Goal: Information Seeking & Learning: Learn about a topic

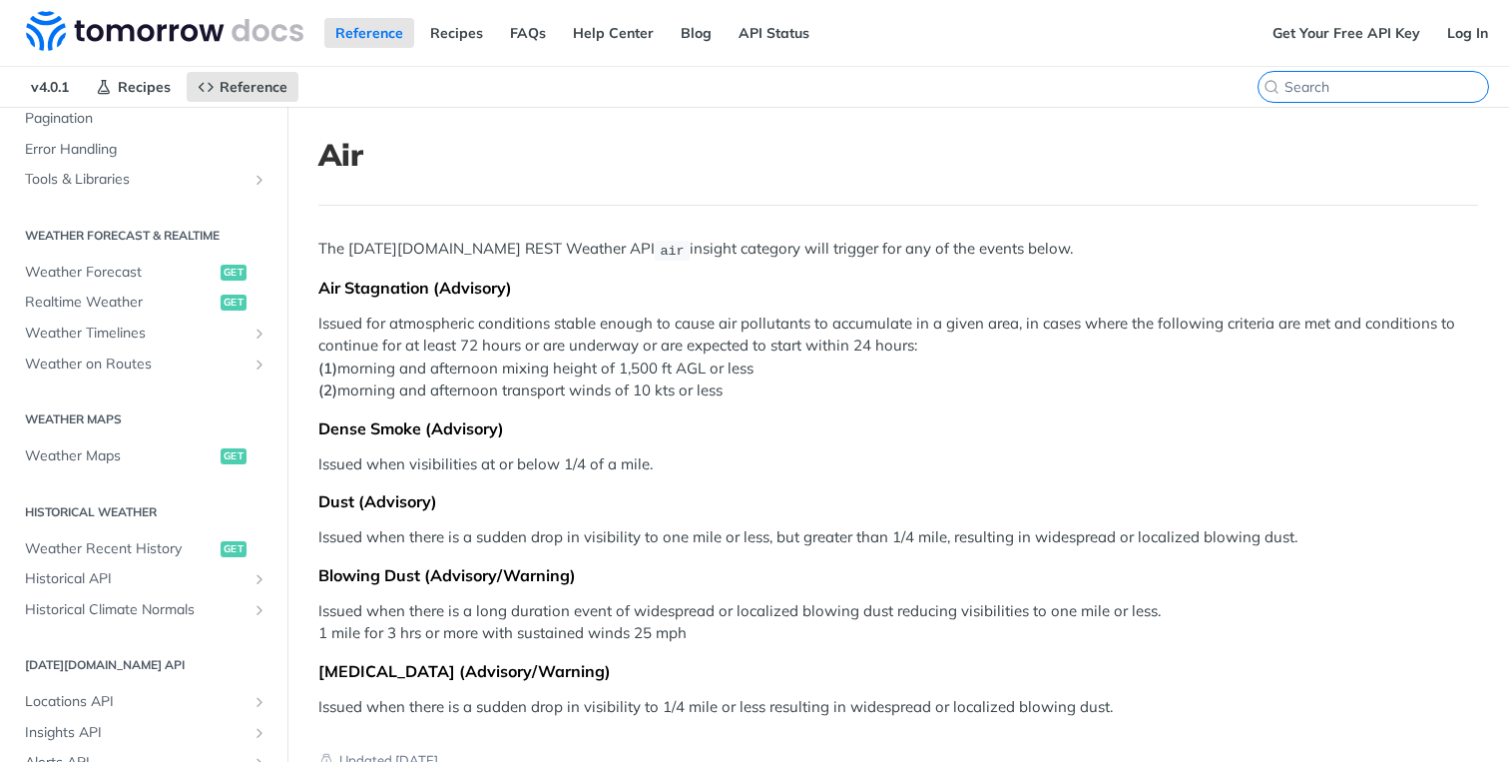
click at [1412, 91] on input "⌘K" at bounding box center [1387, 87] width 204 height 18
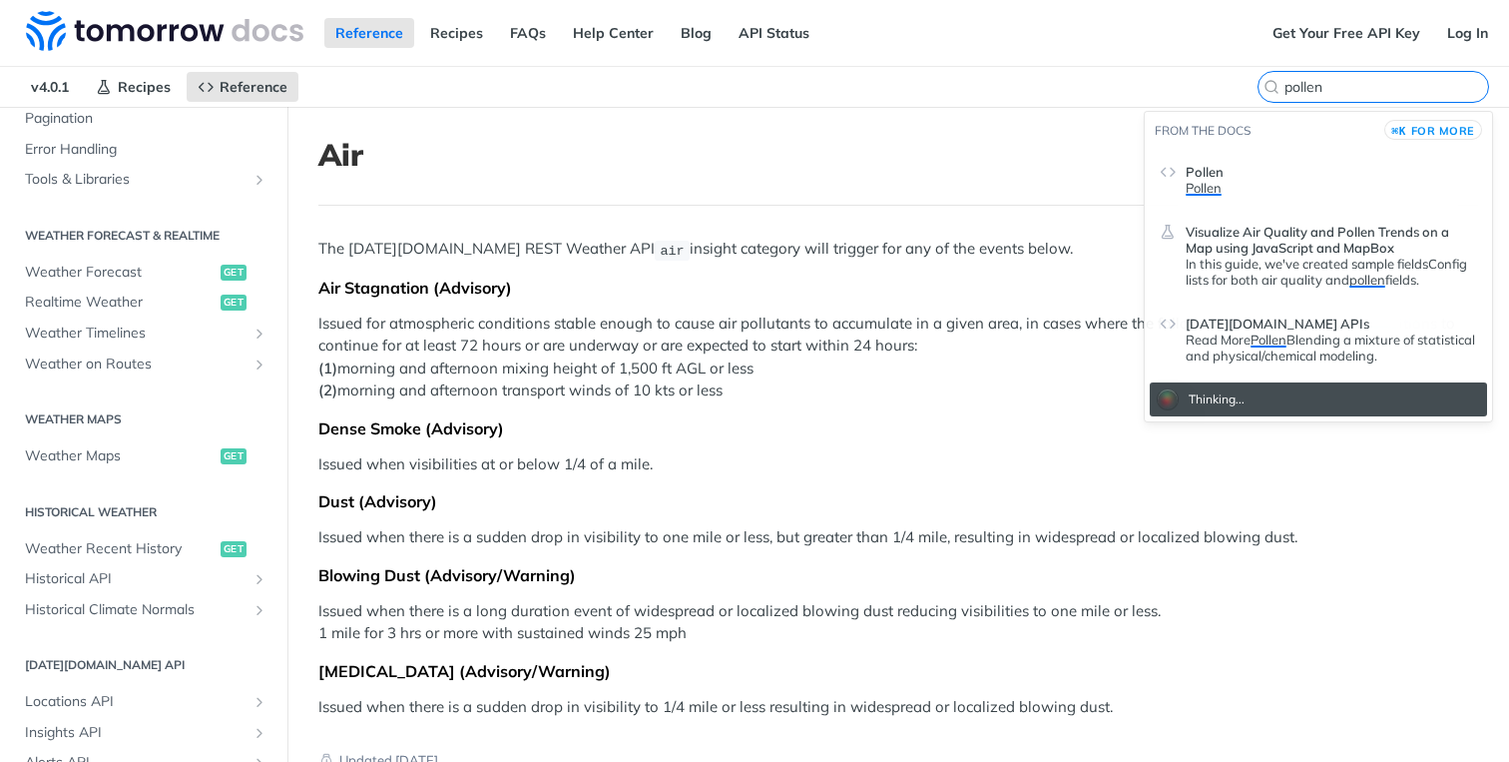
type input "pollen"
click at [1254, 175] on header "Pollen" at bounding box center [1331, 168] width 291 height 24
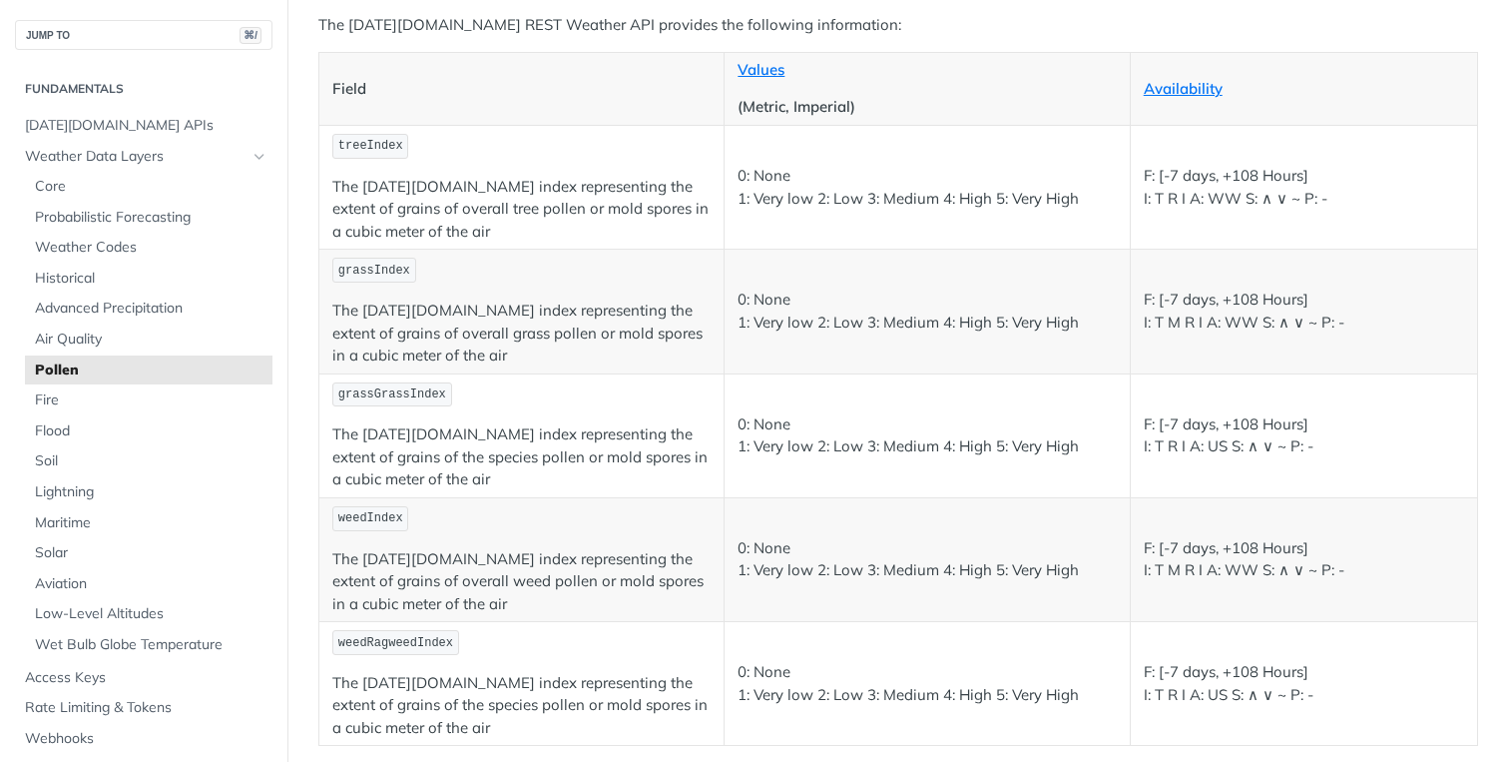
scroll to position [240, 0]
click at [141, 402] on span "Fire" at bounding box center [151, 400] width 233 height 20
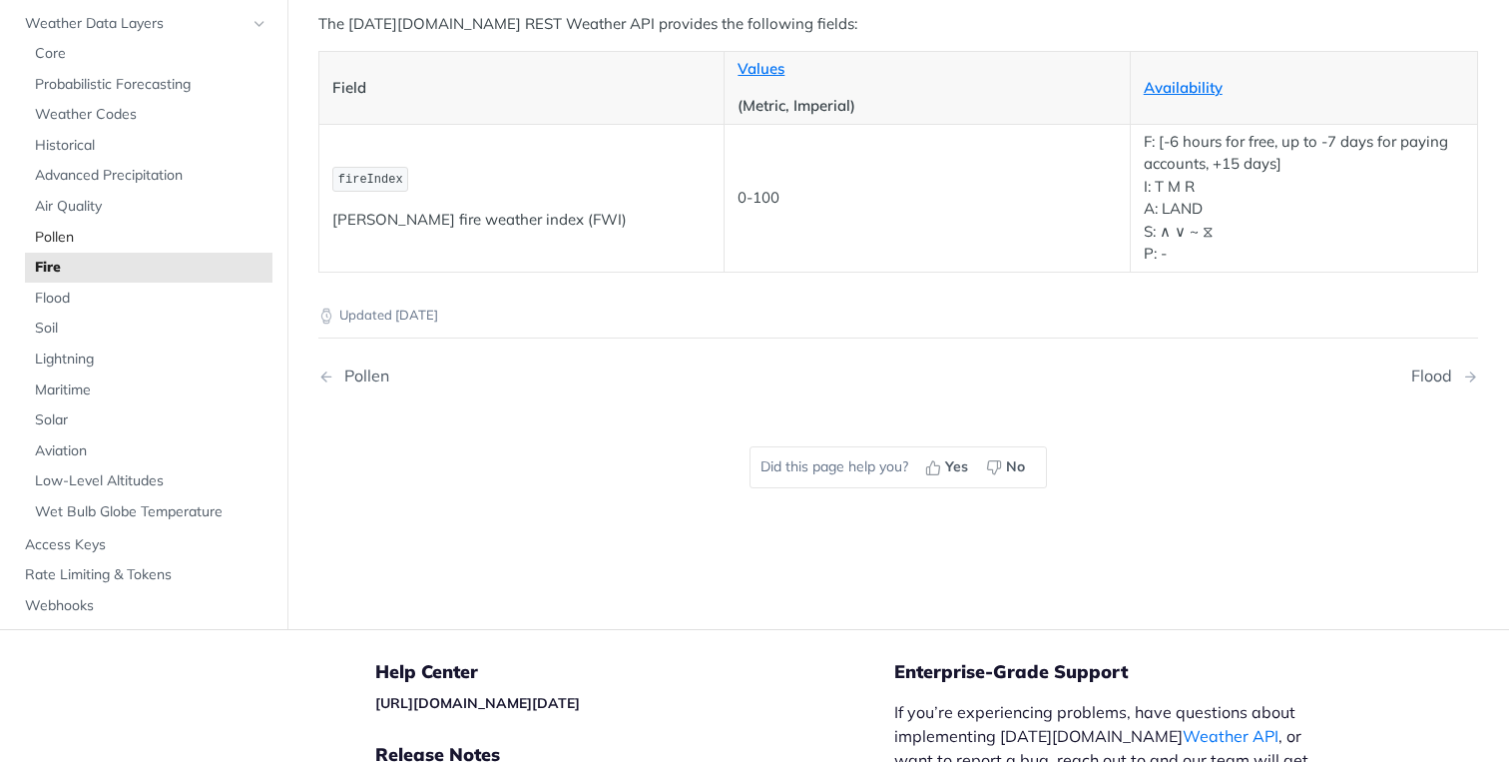
click at [95, 237] on span "Pollen" at bounding box center [151, 238] width 233 height 20
